Goal: Transaction & Acquisition: Obtain resource

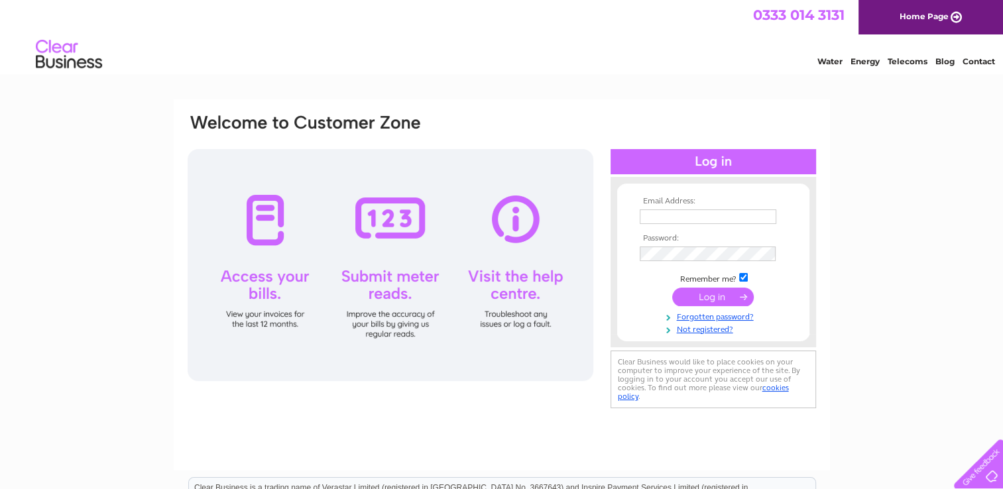
click at [265, 211] on div at bounding box center [391, 265] width 406 height 232
click at [663, 211] on input "text" at bounding box center [708, 216] width 137 height 15
click at [660, 215] on input "text" at bounding box center [709, 217] width 138 height 16
type input "jennyanneparker17@gmail.com"
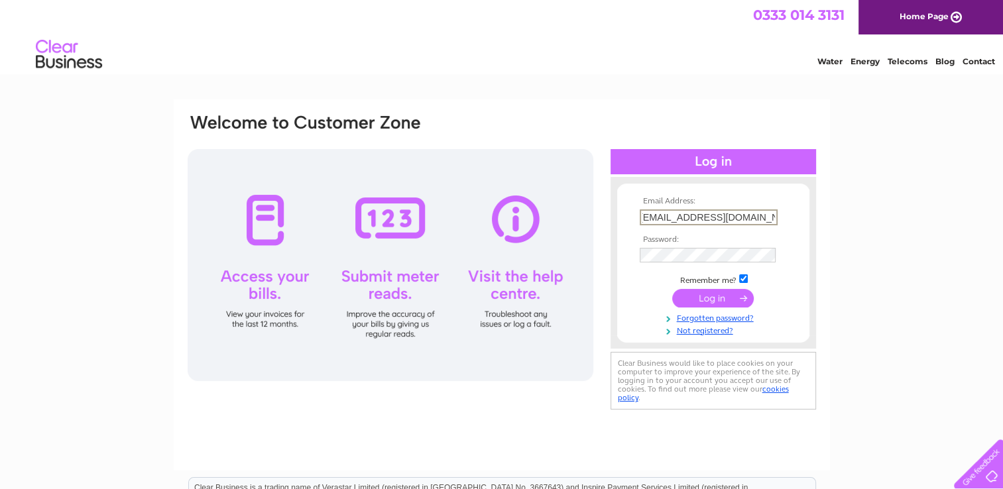
scroll to position [0, 0]
click at [707, 296] on input "submit" at bounding box center [713, 298] width 82 height 19
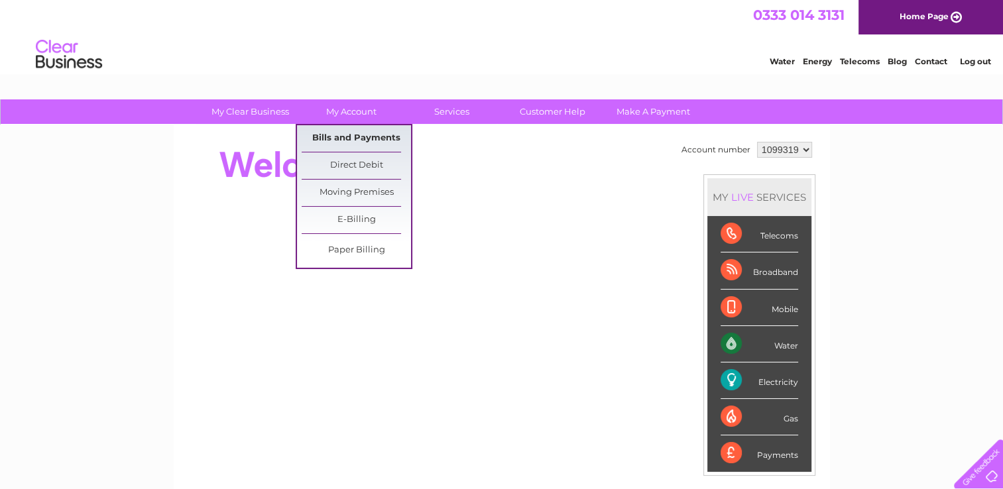
click at [368, 141] on link "Bills and Payments" at bounding box center [356, 138] width 109 height 27
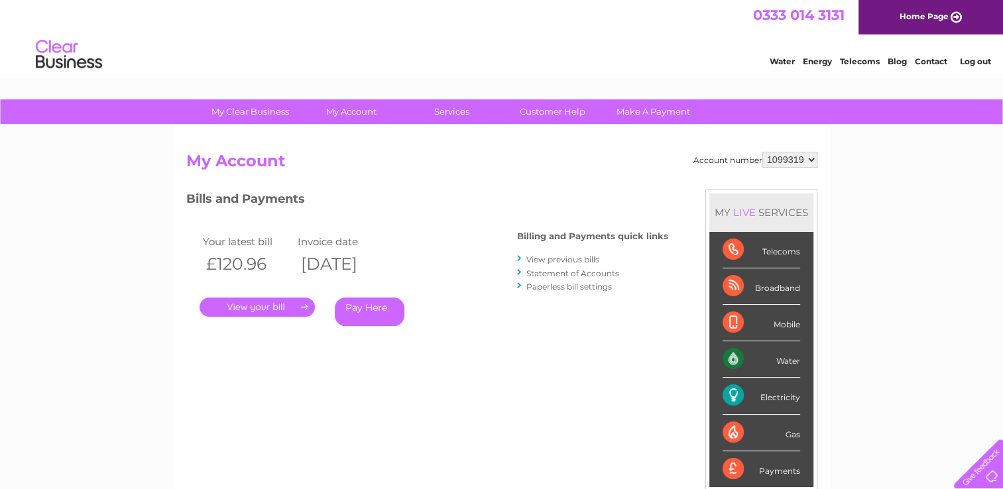
click at [268, 302] on link "." at bounding box center [256, 307] width 115 height 19
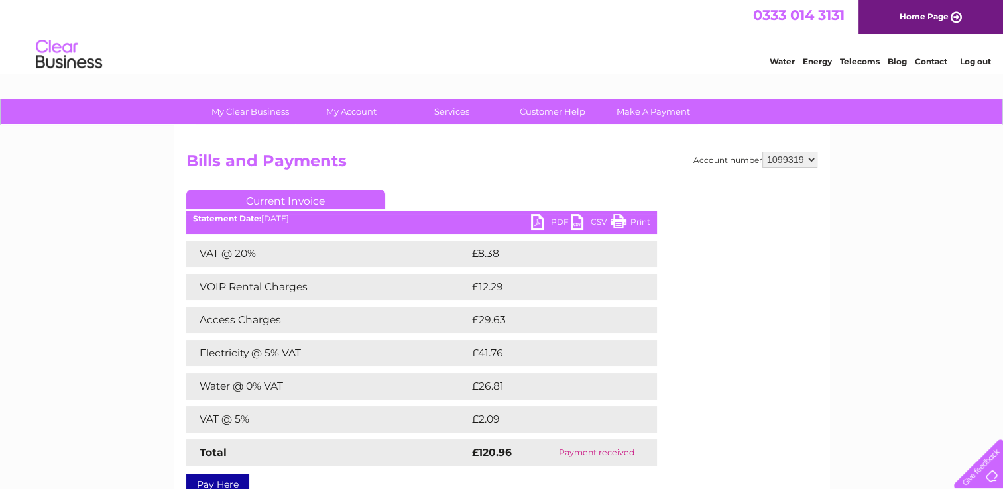
click at [536, 220] on link "PDF" at bounding box center [551, 223] width 40 height 19
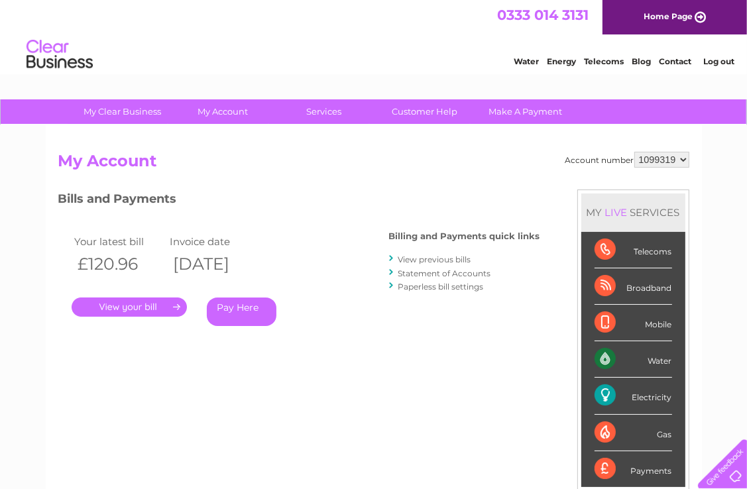
click at [419, 259] on link "View previous bills" at bounding box center [434, 260] width 73 height 10
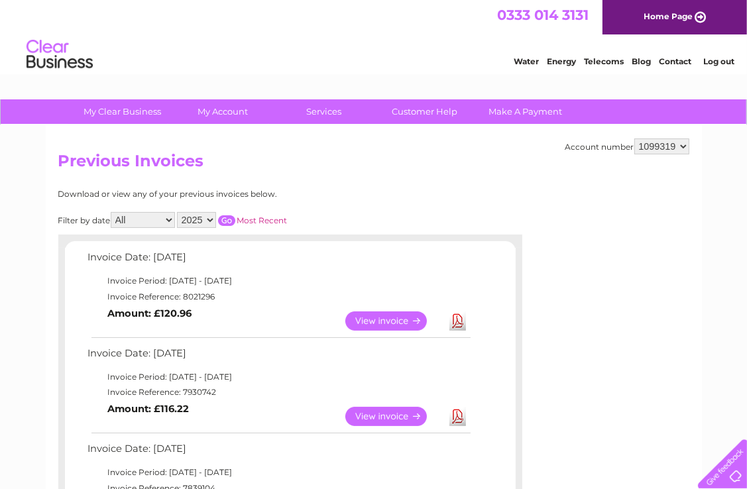
click at [378, 411] on link "View" at bounding box center [393, 416] width 97 height 19
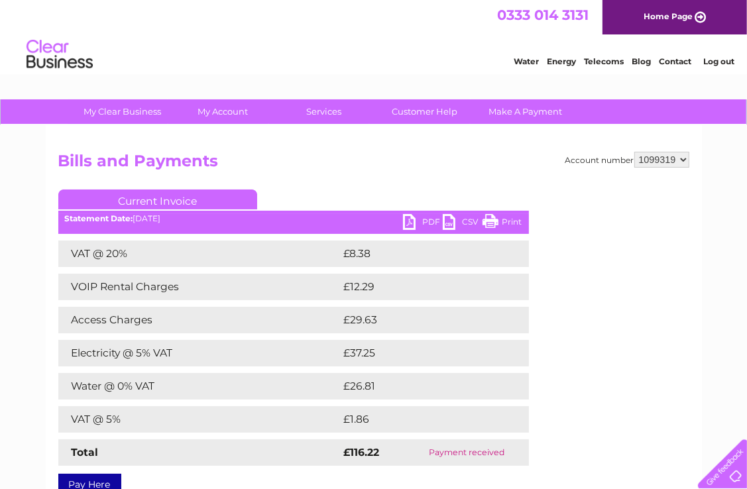
click at [423, 221] on link "PDF" at bounding box center [423, 223] width 40 height 19
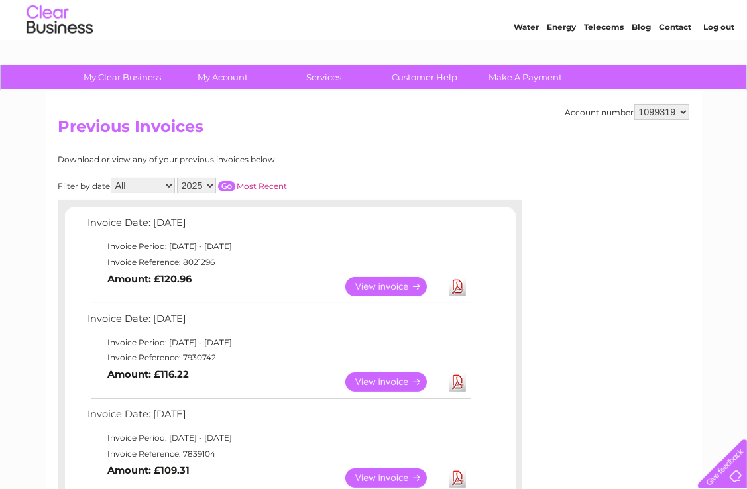
scroll to position [66, 0]
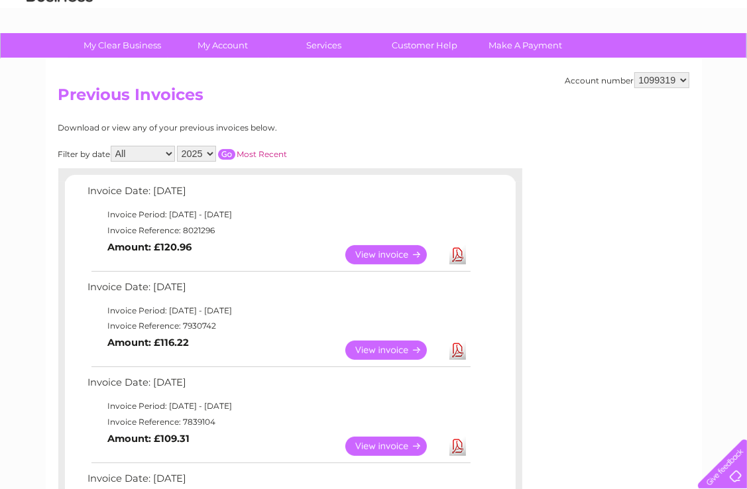
click at [373, 443] on link "View" at bounding box center [393, 446] width 97 height 19
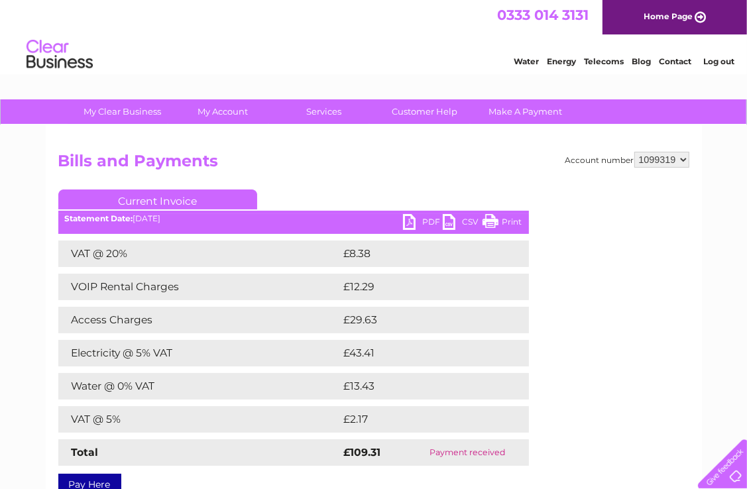
click at [407, 221] on link "PDF" at bounding box center [423, 223] width 40 height 19
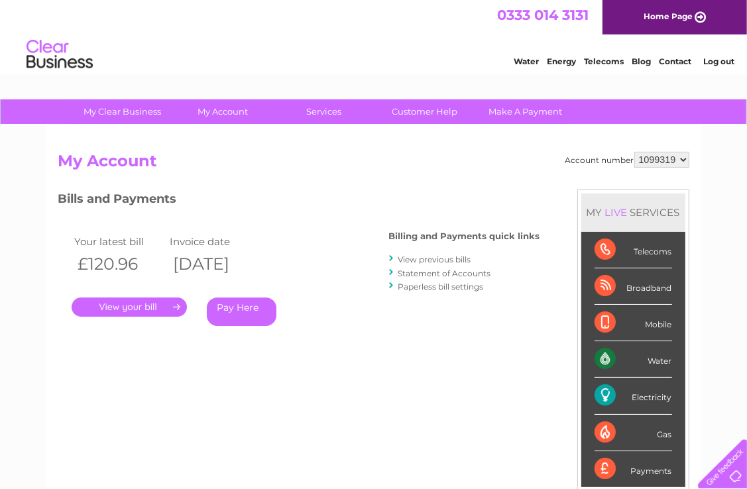
click at [715, 56] on link "Log out" at bounding box center [718, 61] width 31 height 10
